Goal: Find specific page/section: Find specific page/section

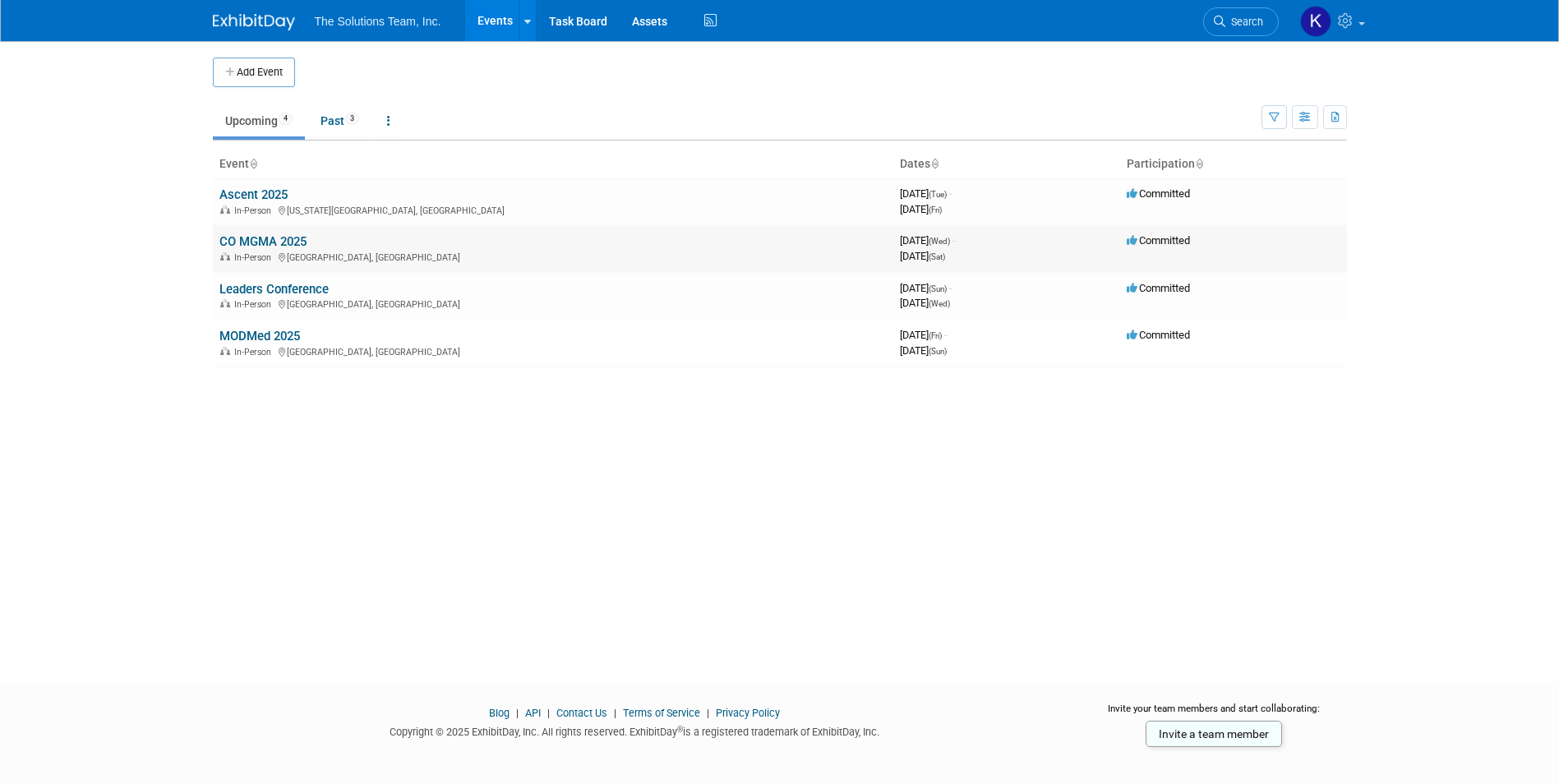
click at [267, 239] on link "CO MGMA 2025" at bounding box center [263, 242] width 87 height 15
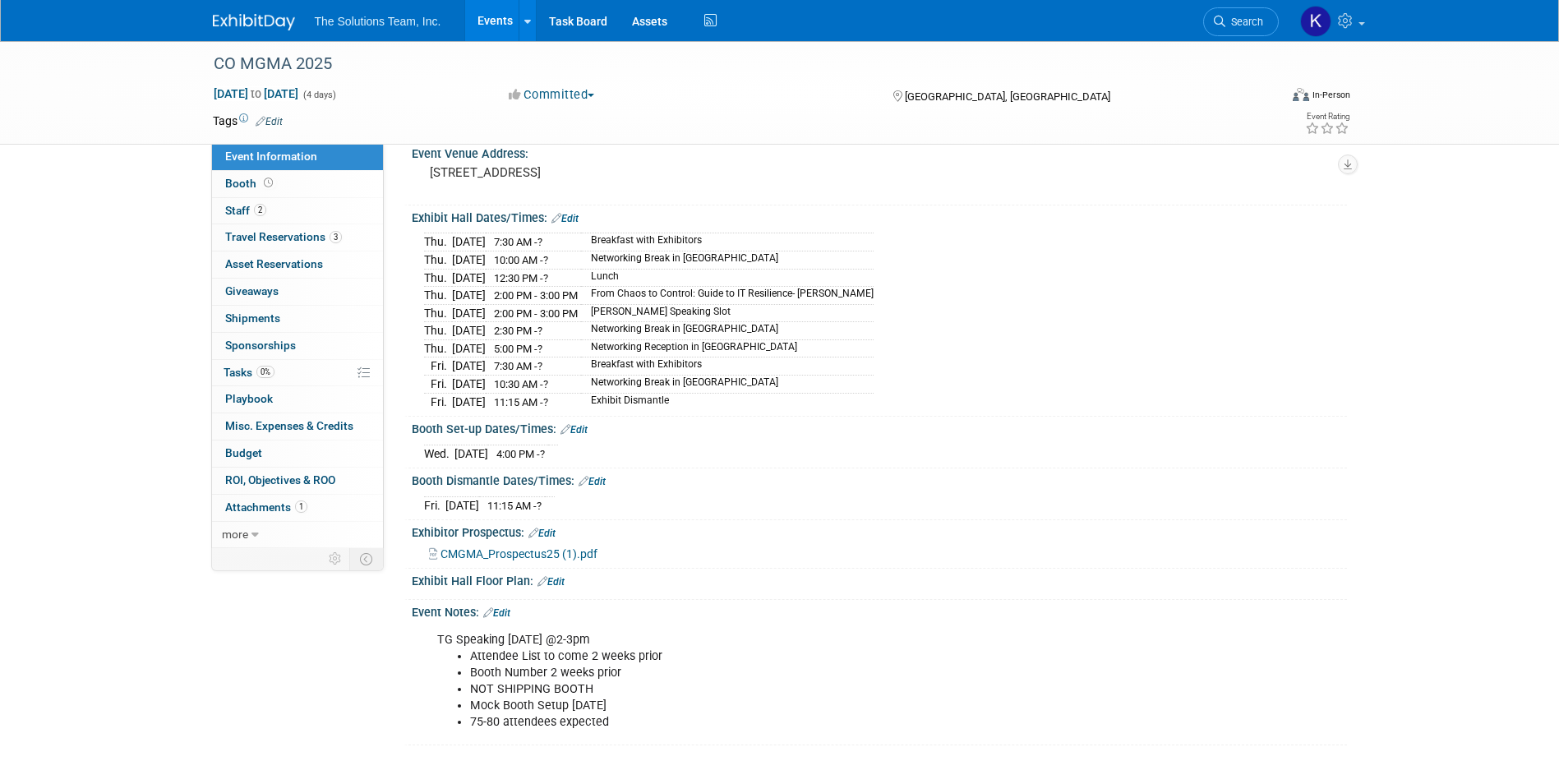
scroll to position [172, 0]
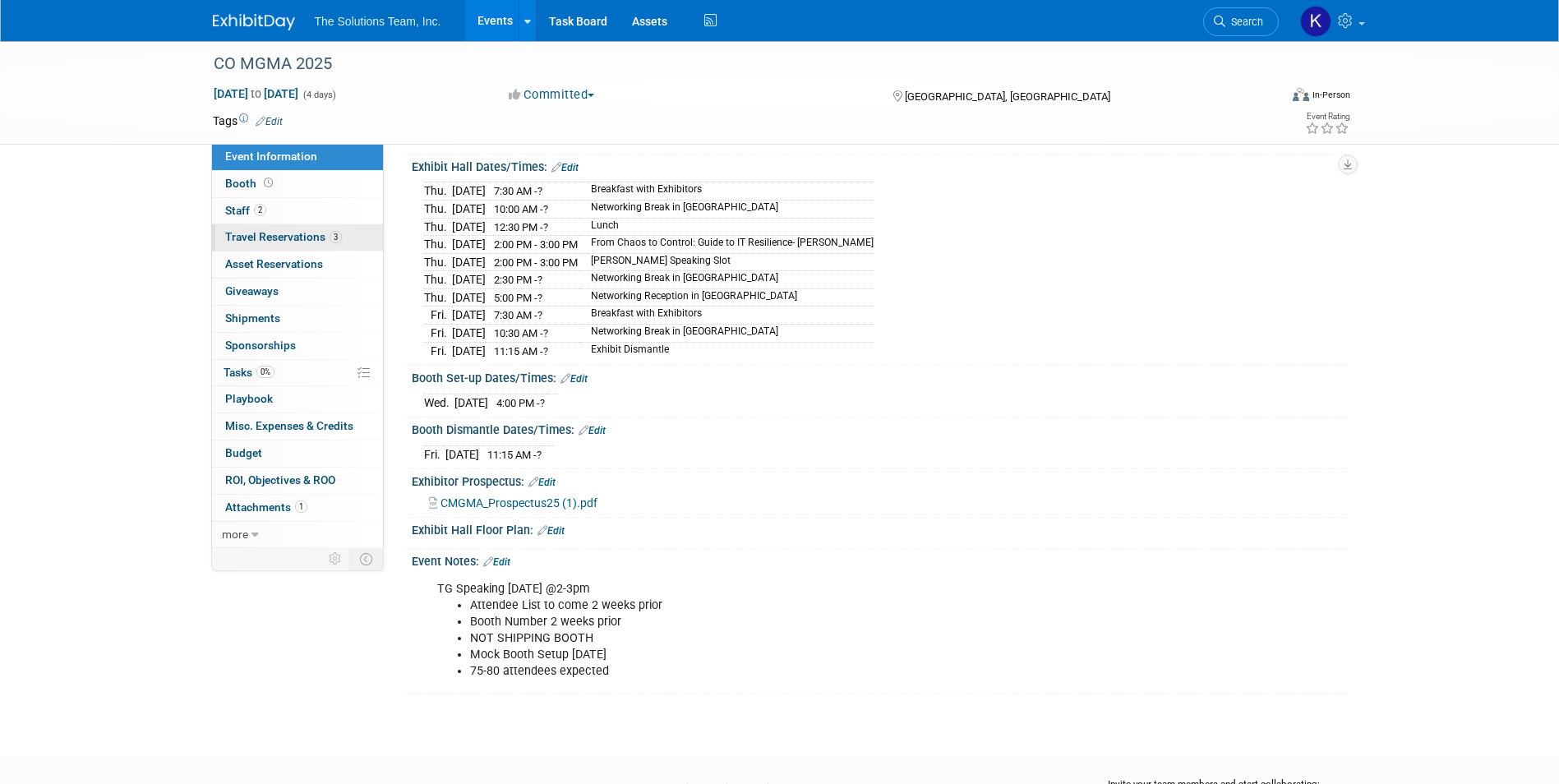
click at [295, 233] on span "Travel Reservations 3" at bounding box center [283, 237] width 117 height 13
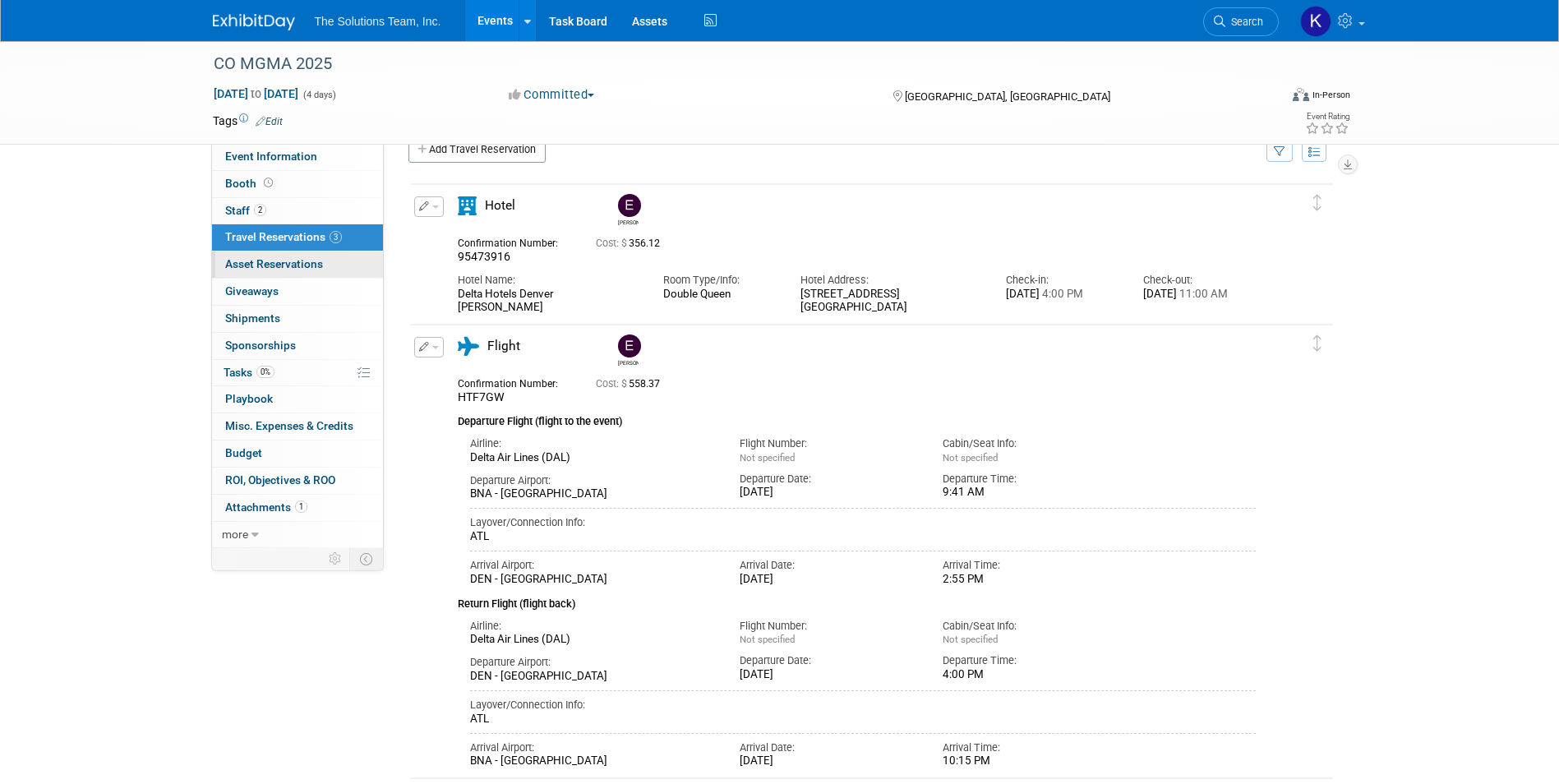
scroll to position [0, 0]
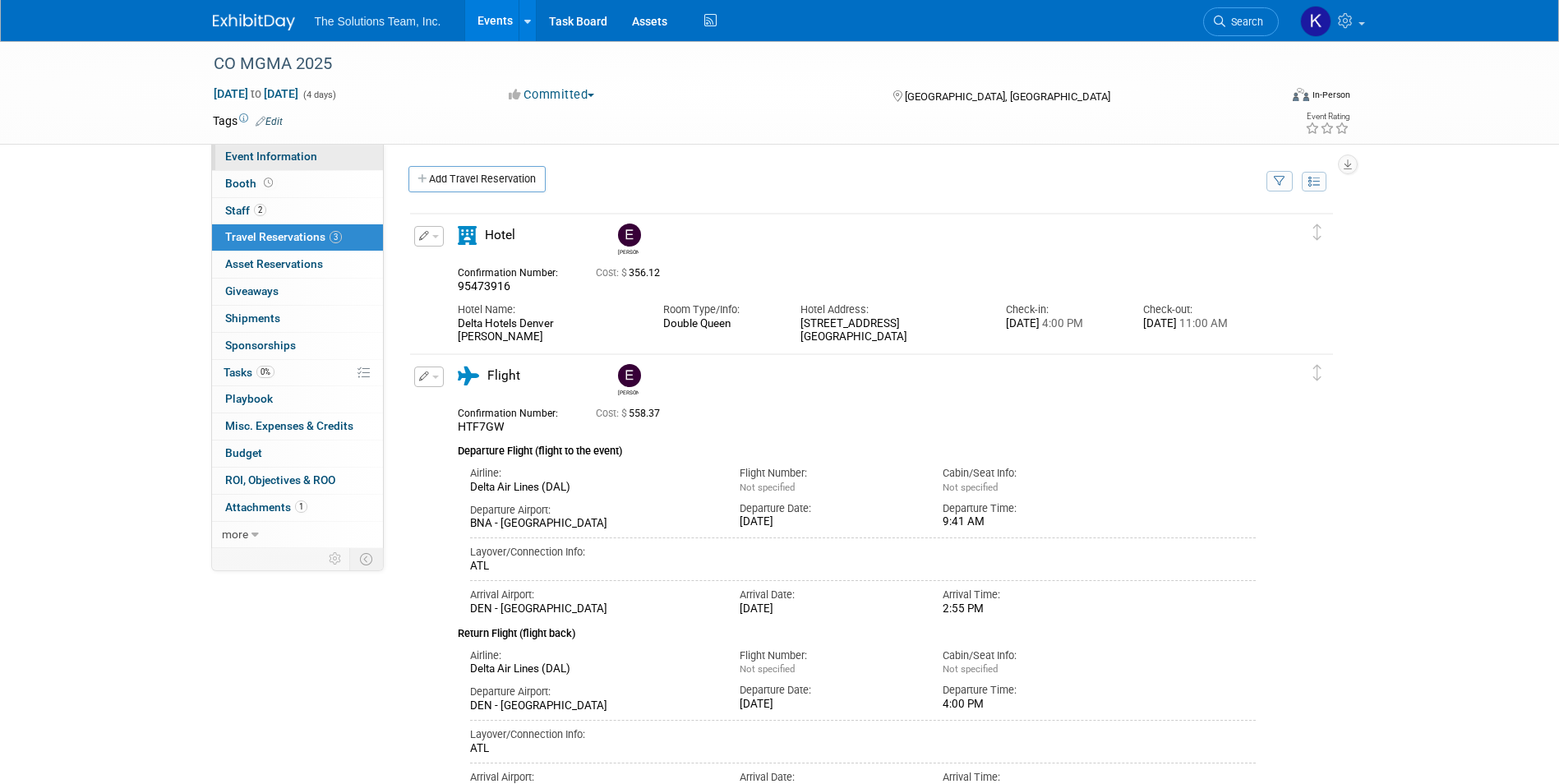
click at [278, 161] on span "Event Information" at bounding box center [271, 156] width 92 height 13
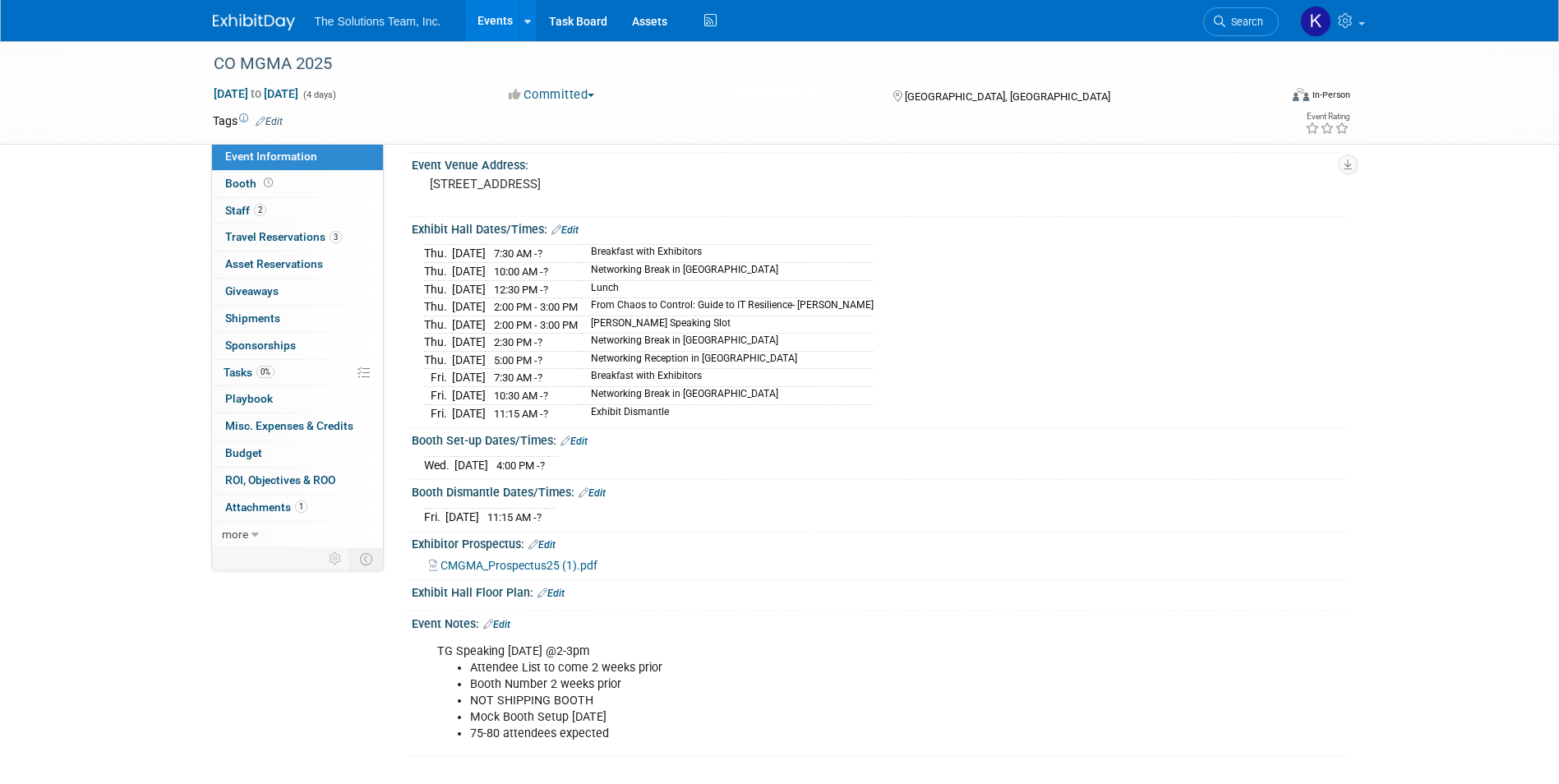
scroll to position [254, 0]
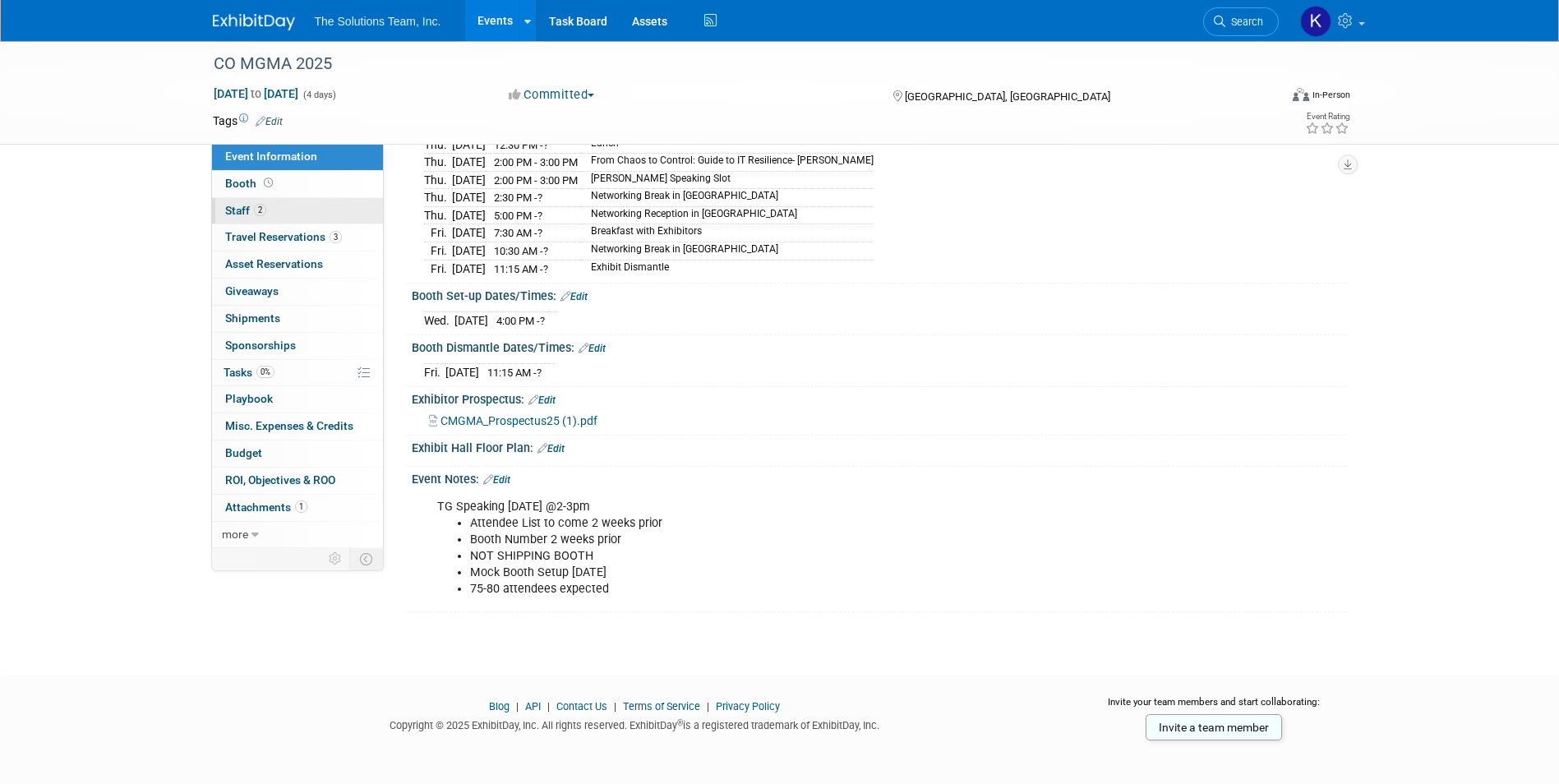
click at [318, 212] on link "2 Staff 2" at bounding box center [298, 211] width 171 height 27
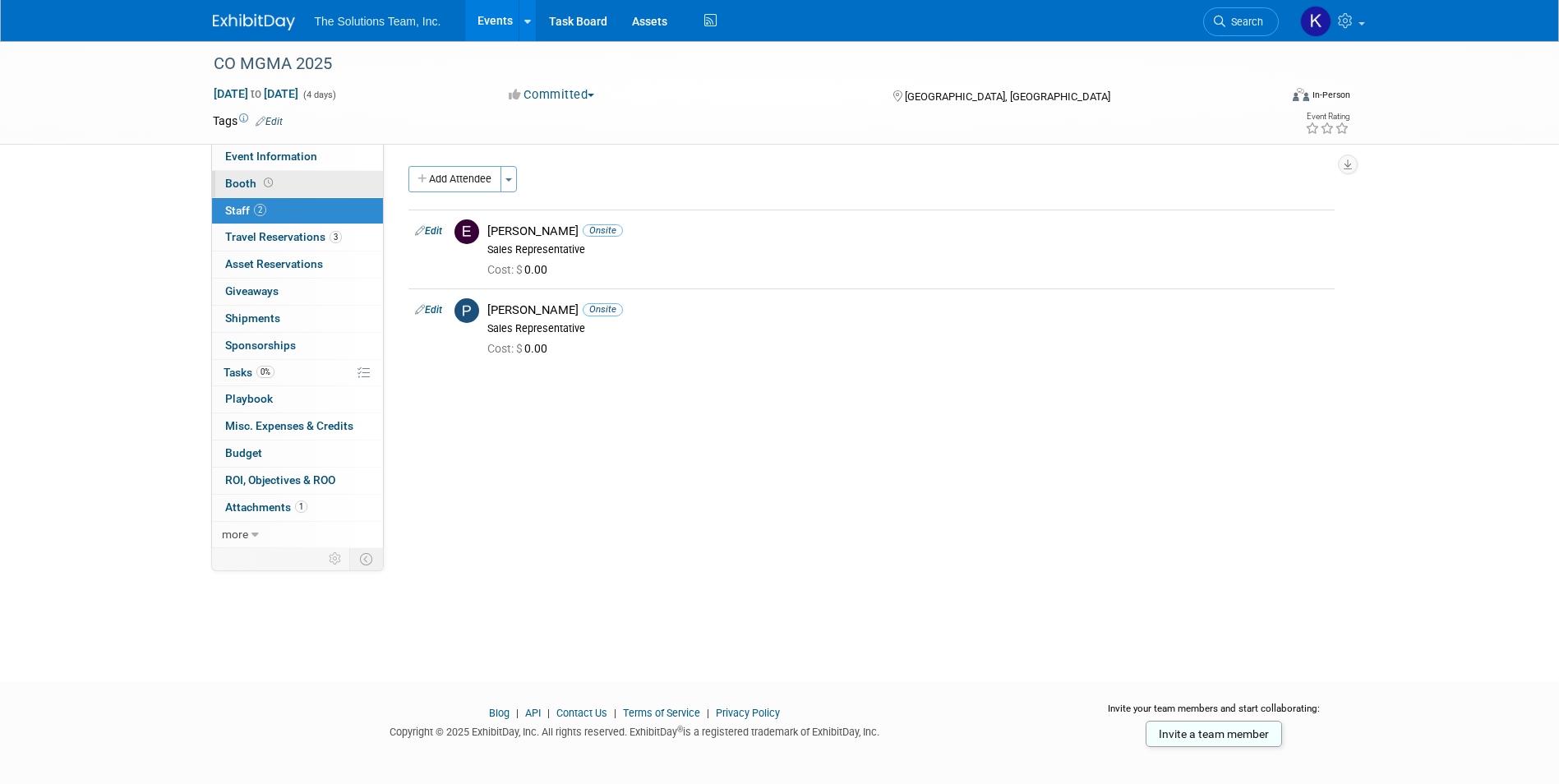
click at [322, 191] on link "Booth" at bounding box center [298, 184] width 171 height 27
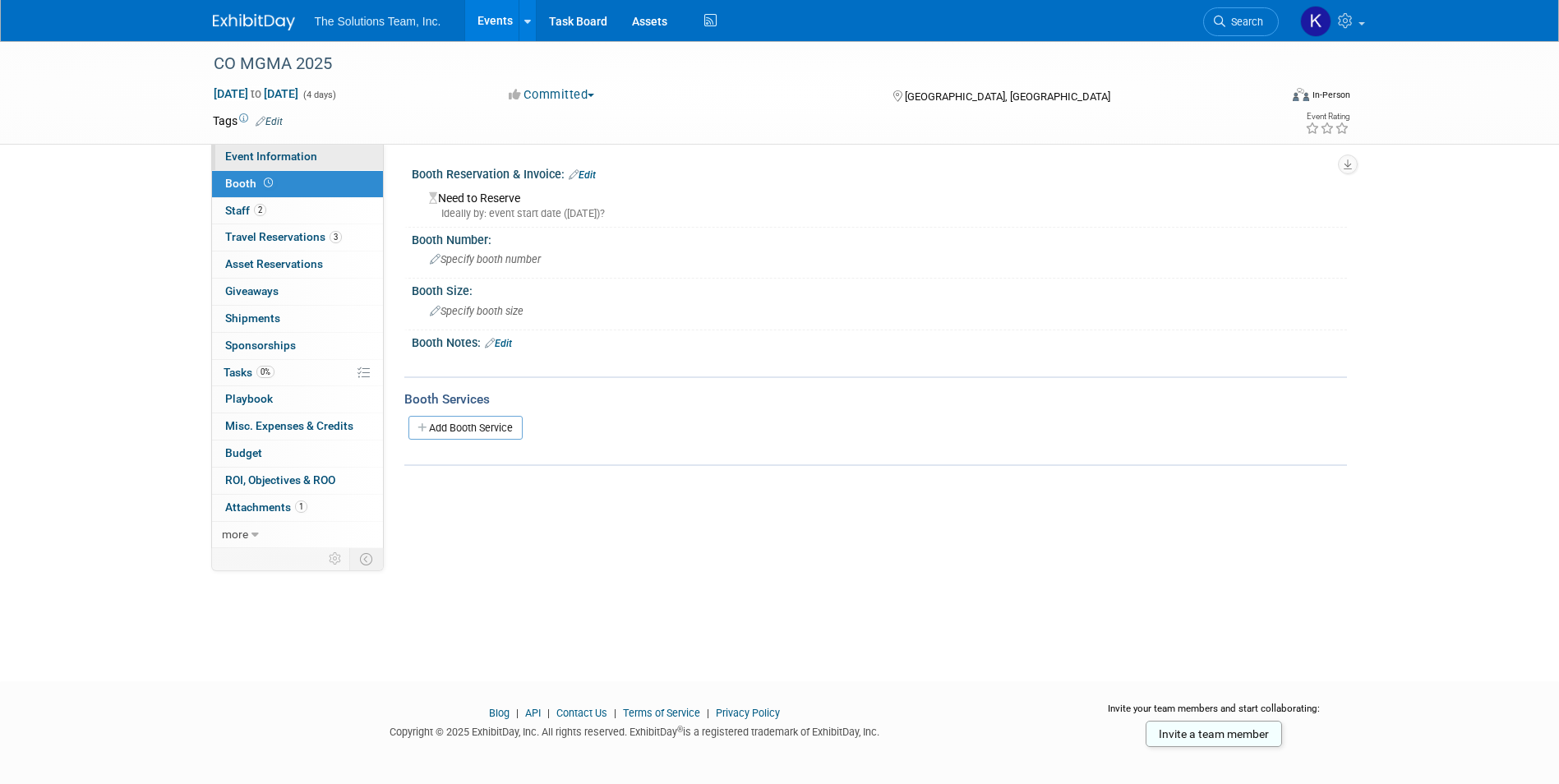
click at [327, 162] on link "Event Information" at bounding box center [298, 157] width 171 height 27
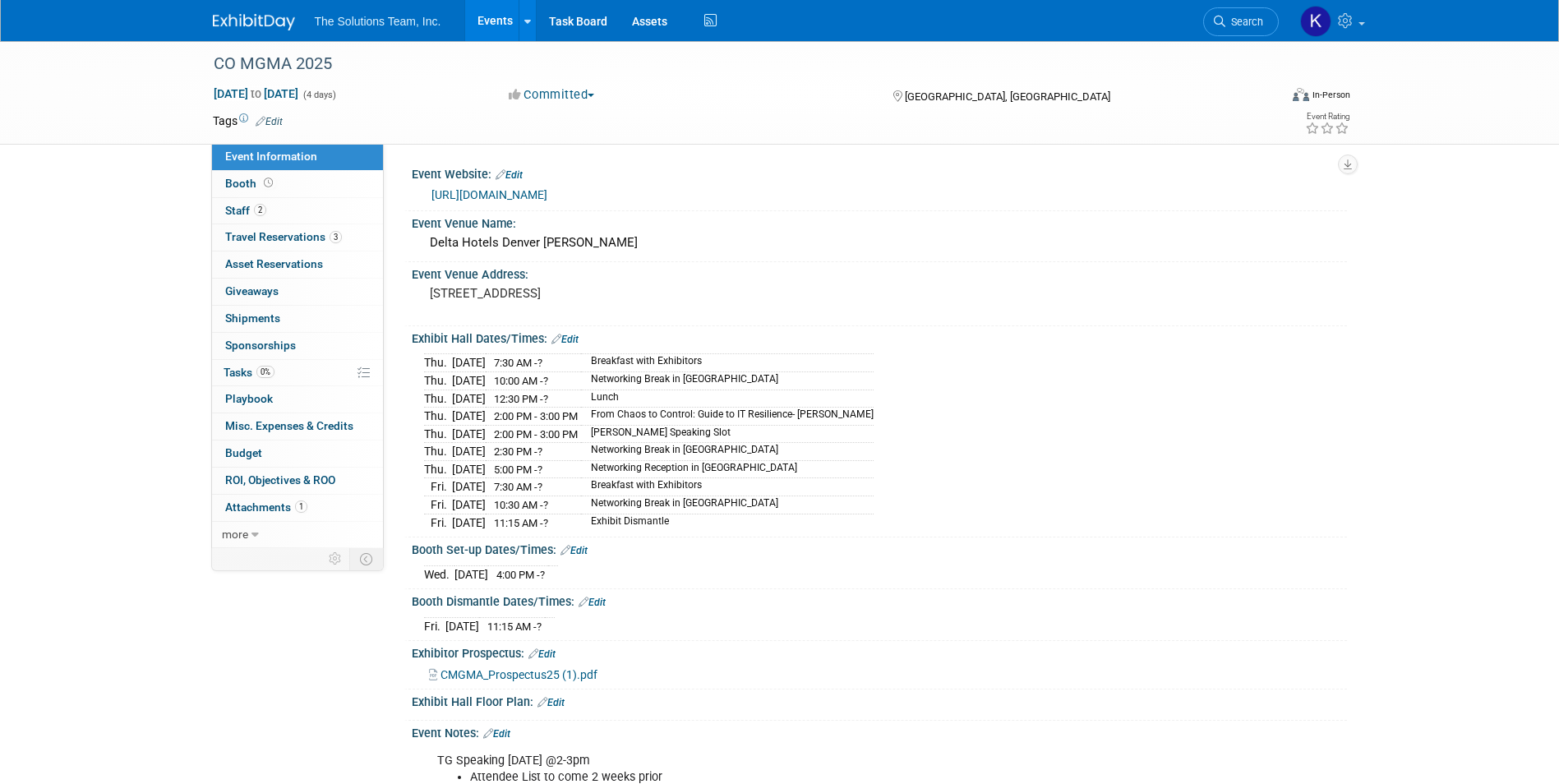
click at [254, 18] on img at bounding box center [254, 22] width 82 height 17
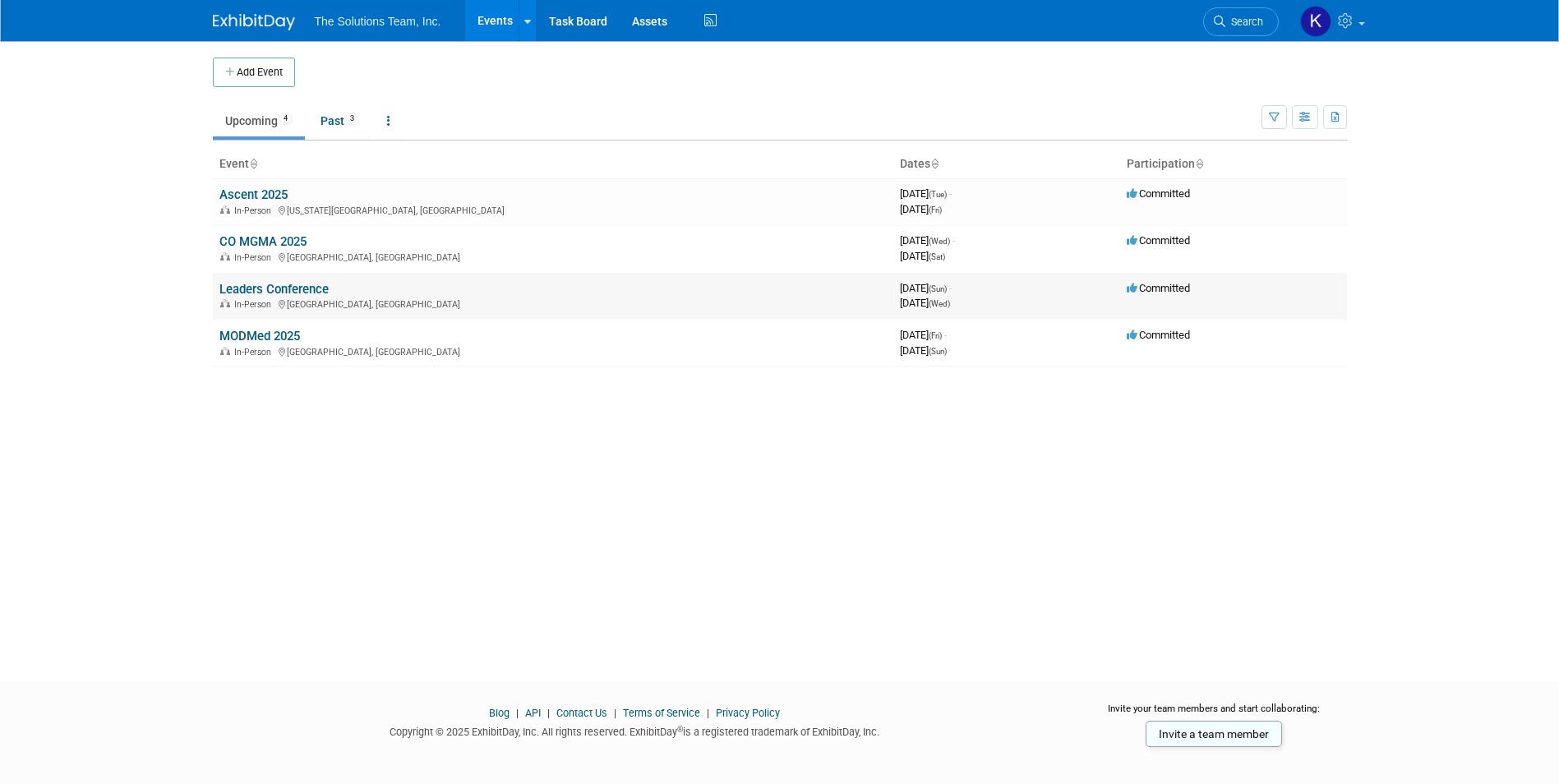
click at [281, 291] on link "Leaders Conference" at bounding box center [274, 289] width 109 height 15
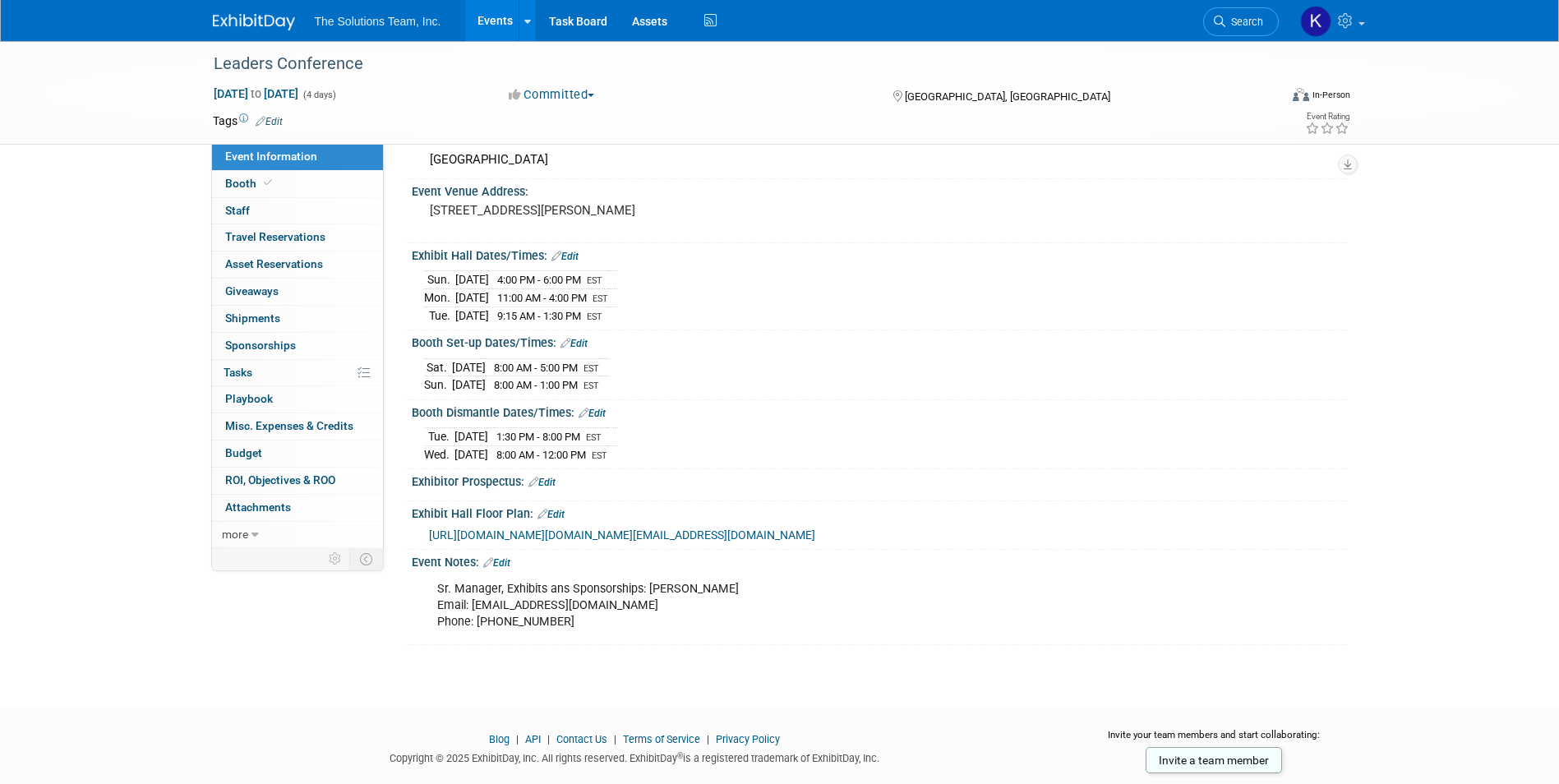
scroll to position [201, 0]
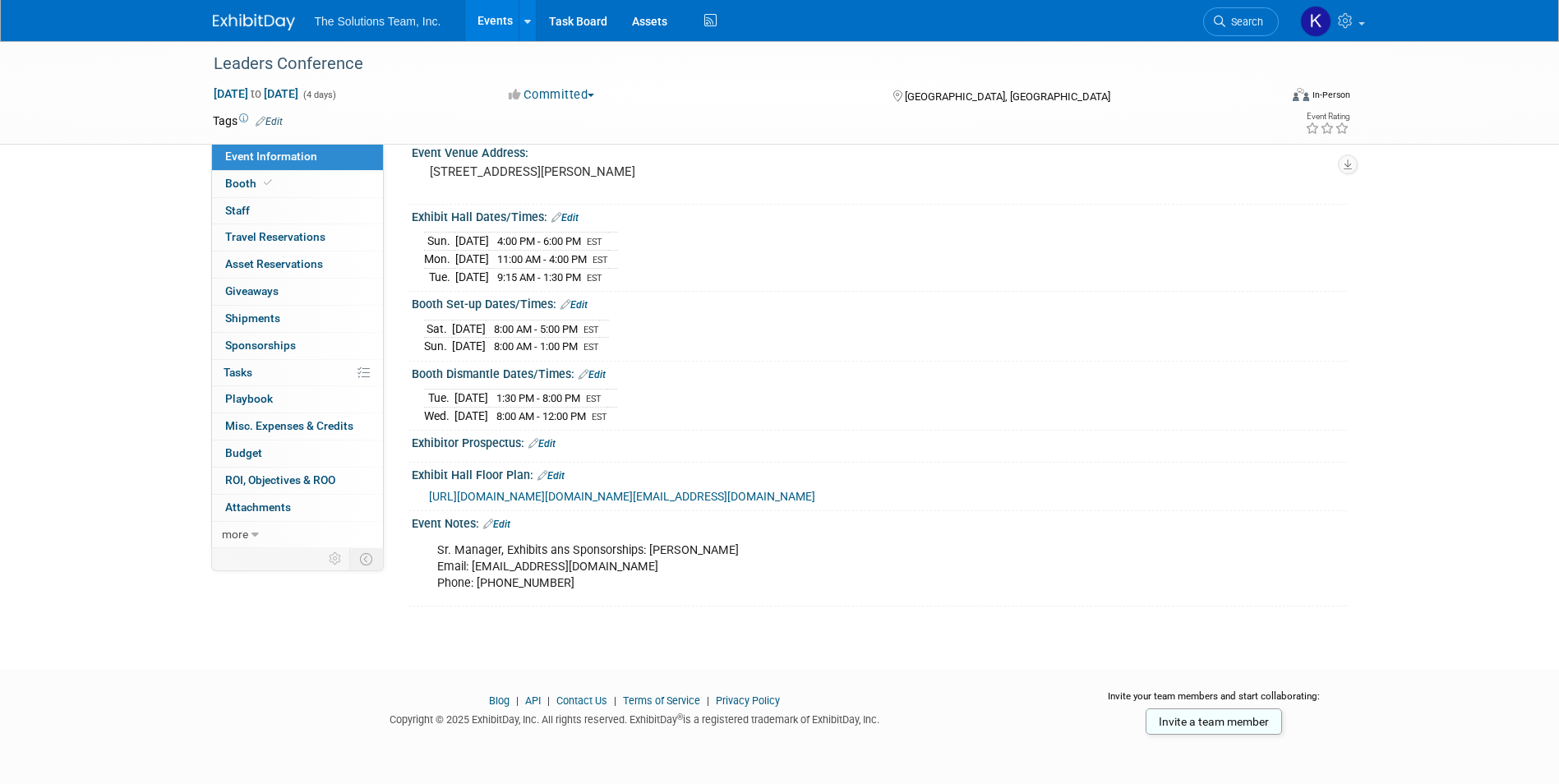
click at [603, 490] on span "[URL][DOMAIN_NAME][DOMAIN_NAME][EMAIL_ADDRESS][DOMAIN_NAME]" at bounding box center [622, 496] width 386 height 13
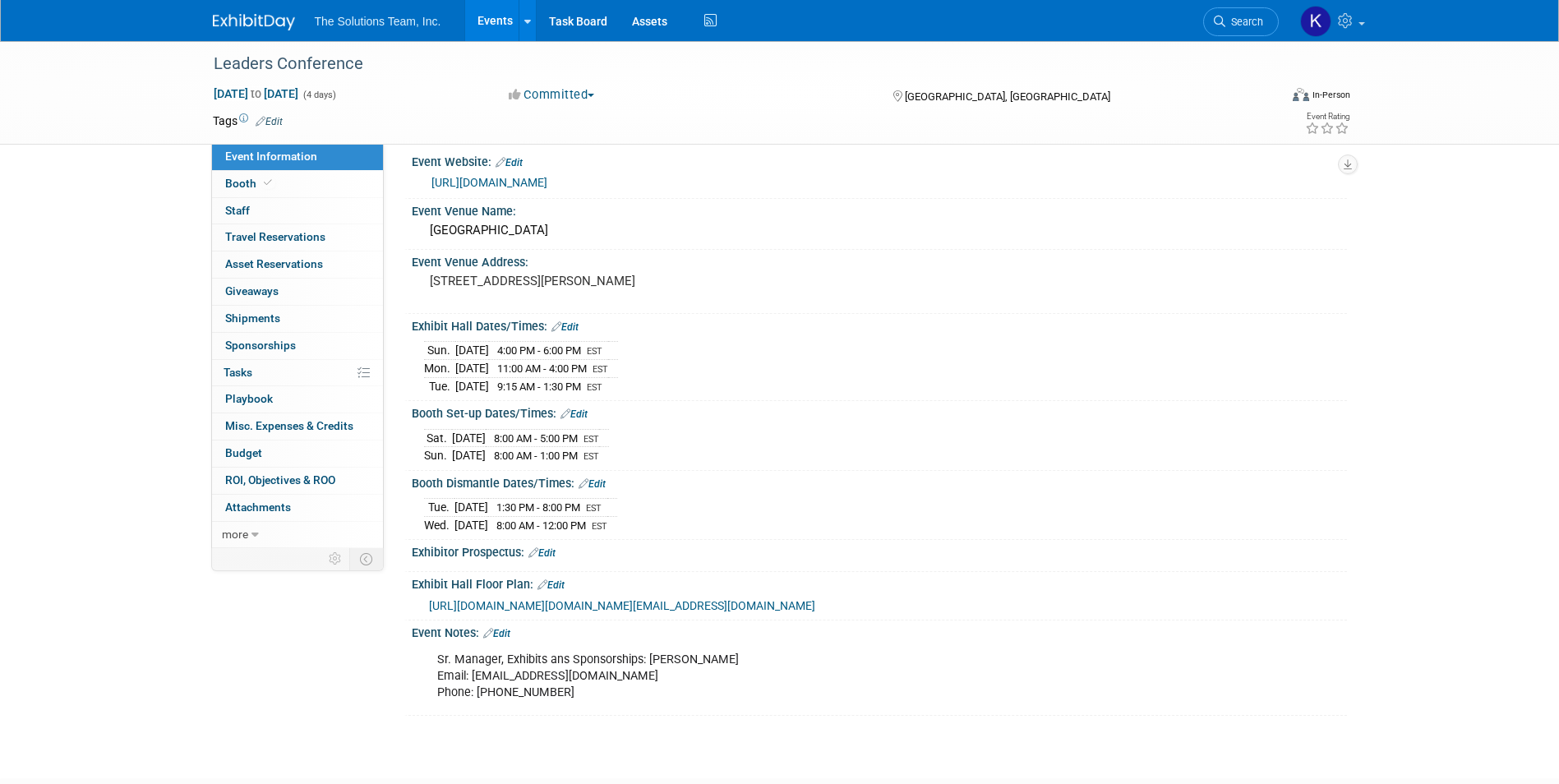
scroll to position [0, 0]
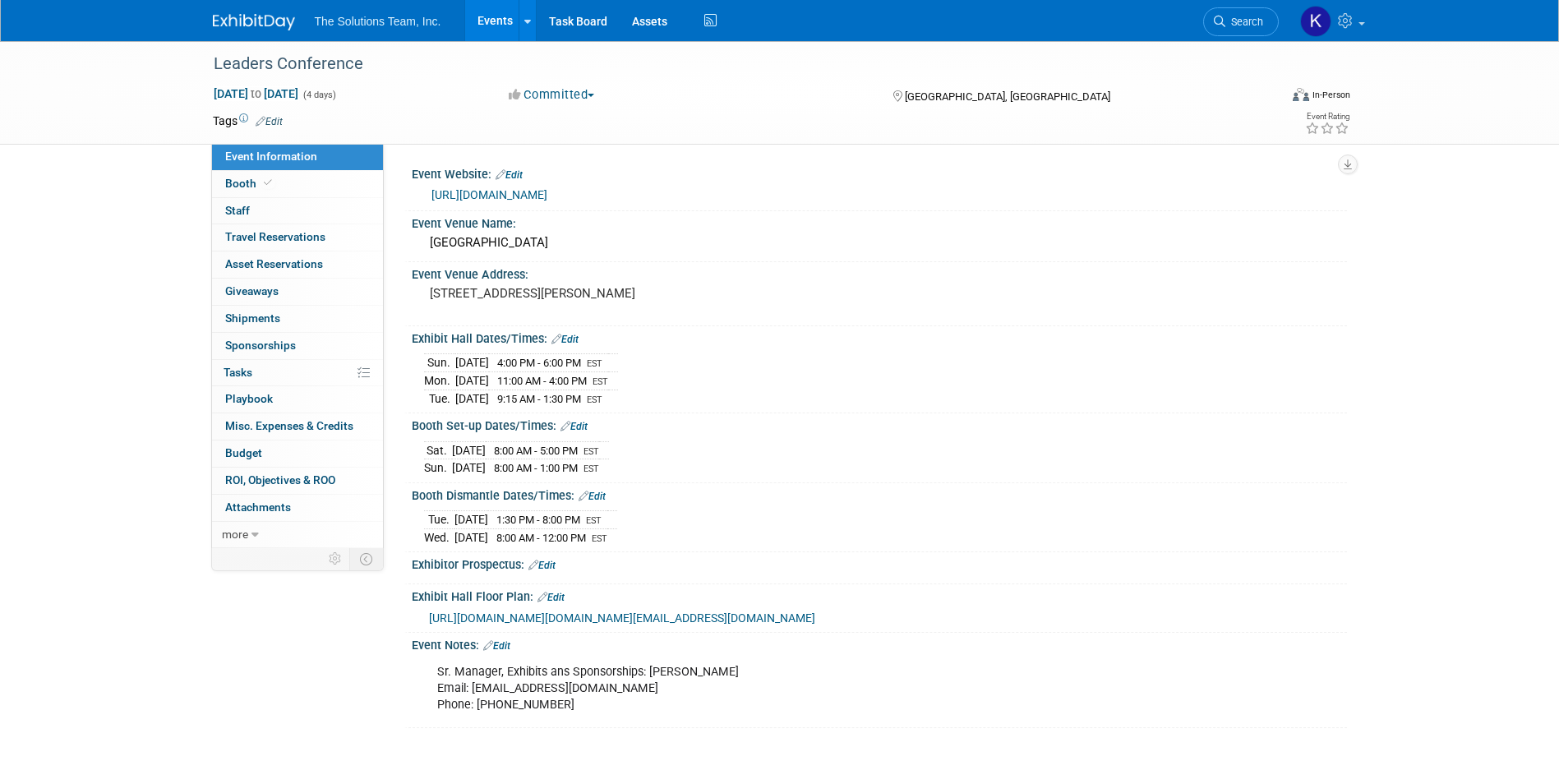
click at [548, 189] on link "[URL][DOMAIN_NAME]" at bounding box center [490, 195] width 116 height 13
